Goal: Information Seeking & Learning: Learn about a topic

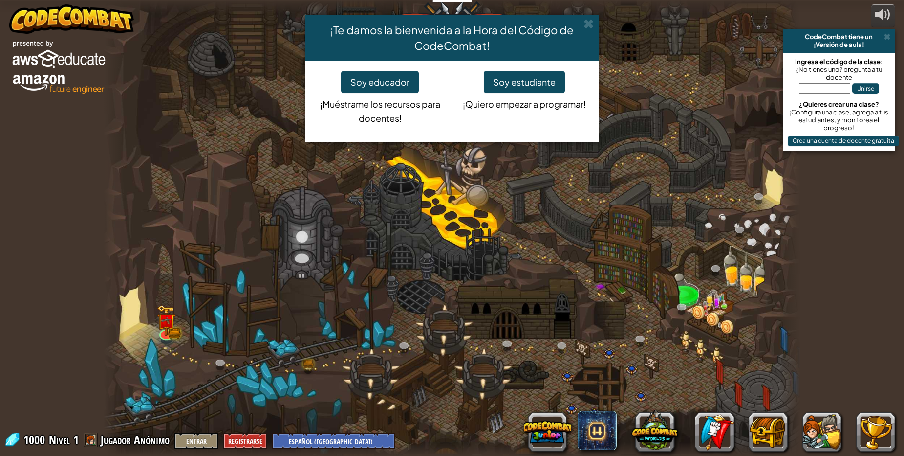
select select "es-419"
click at [522, 81] on button "Soy estudiante" at bounding box center [524, 82] width 81 height 22
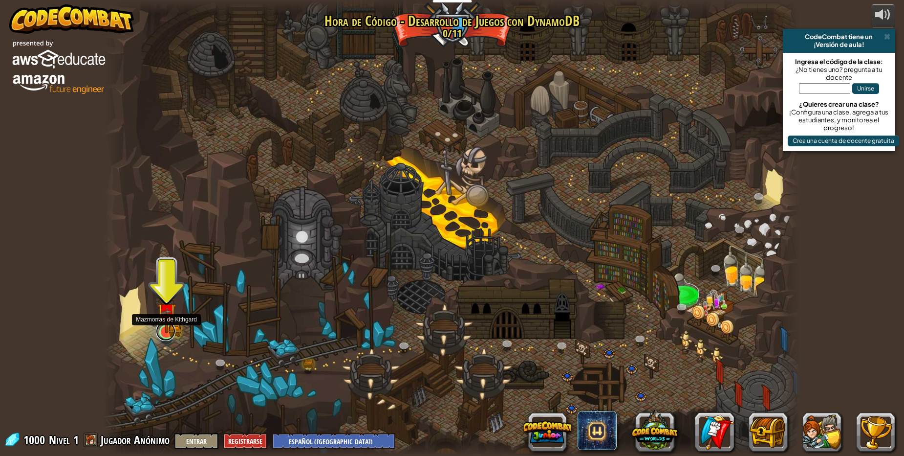
click at [161, 336] on link at bounding box center [166, 331] width 20 height 20
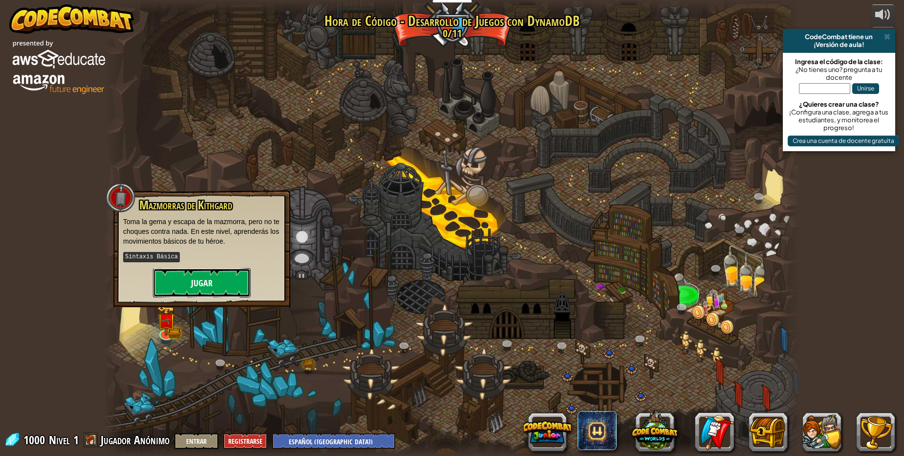
click at [238, 271] on button "Jugar" at bounding box center [202, 282] width 98 height 29
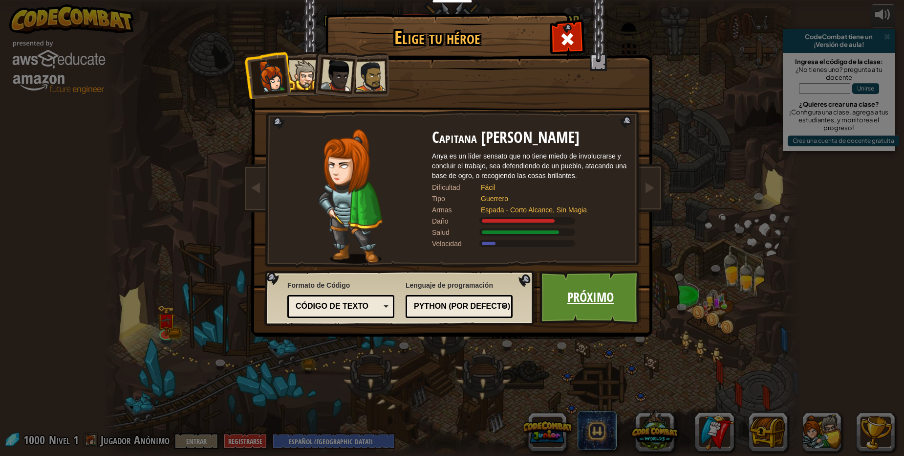
click at [612, 302] on link "Próximo" at bounding box center [591, 297] width 102 height 54
